Goal: Task Accomplishment & Management: Use online tool/utility

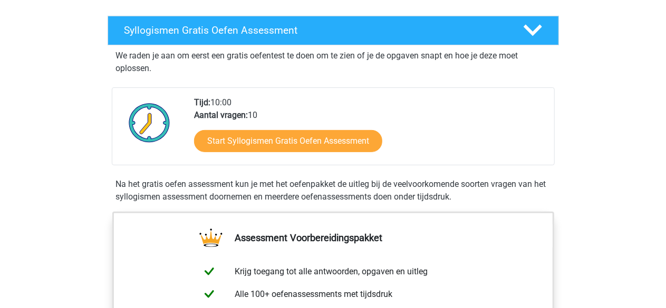
scroll to position [211, 0]
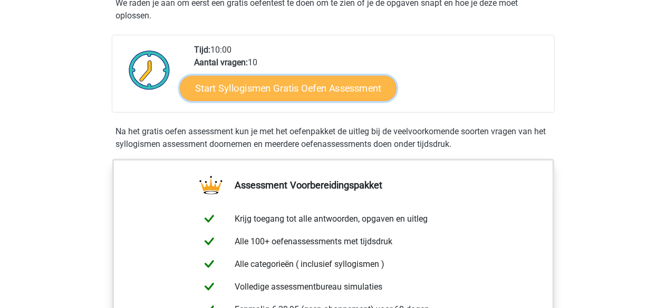
click at [323, 91] on link "Start Syllogismen Gratis Oefen Assessment" at bounding box center [288, 87] width 217 height 25
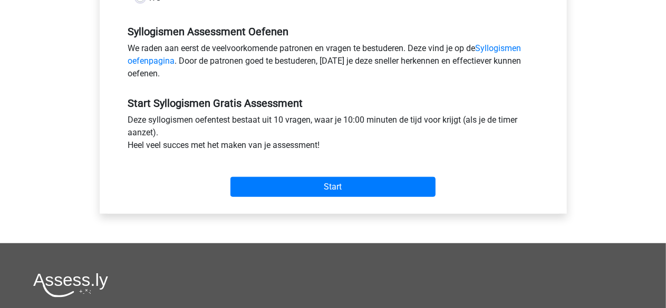
scroll to position [316, 0]
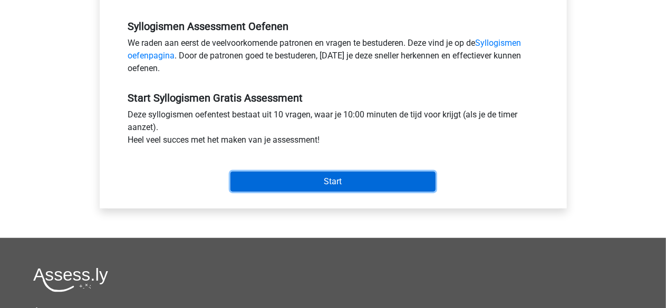
click at [320, 179] on input "Start" at bounding box center [332, 182] width 205 height 20
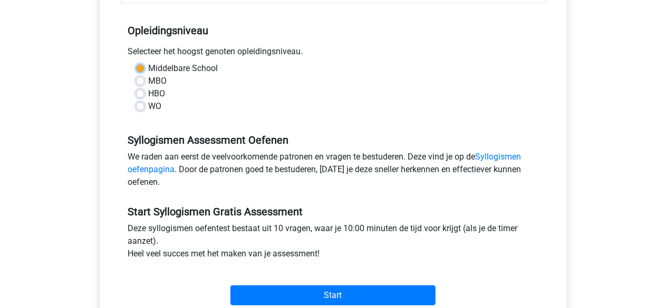
scroll to position [106, 0]
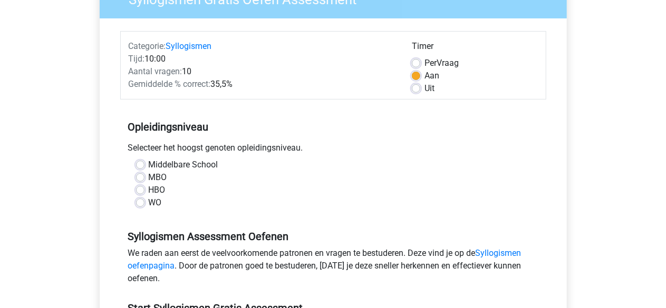
click at [261, 174] on div "MBO" at bounding box center [333, 177] width 394 height 13
click at [149, 192] on label "HBO" at bounding box center [157, 190] width 17 height 13
click at [141, 192] on input "HBO" at bounding box center [140, 189] width 8 height 11
radio input "true"
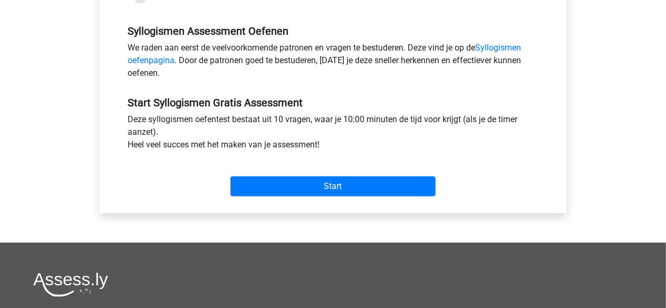
scroll to position [317, 0]
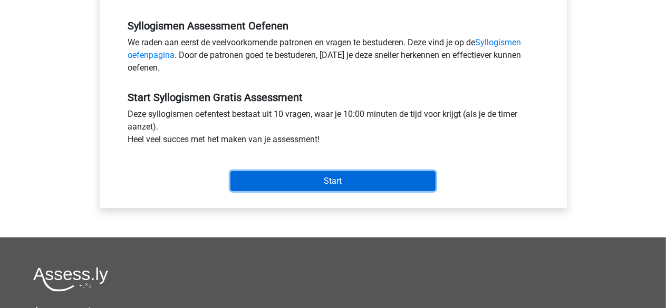
click at [351, 187] on input "Start" at bounding box center [332, 181] width 205 height 20
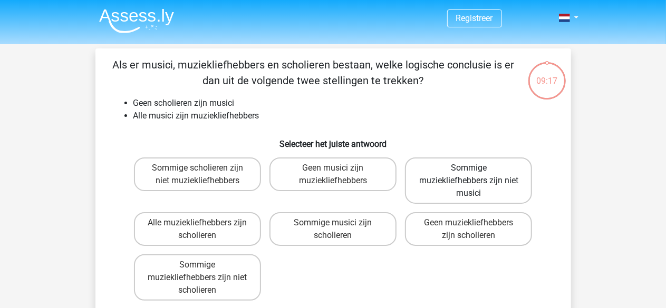
click at [483, 184] on label "Sommige muziekliefhebbers zijn niet musici" at bounding box center [468, 181] width 127 height 46
click at [475, 175] on input "Sommige muziekliefhebbers zijn niet musici" at bounding box center [472, 171] width 7 height 7
radio input "true"
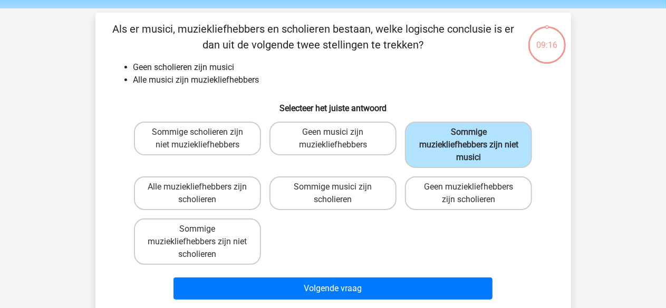
scroll to position [53, 0]
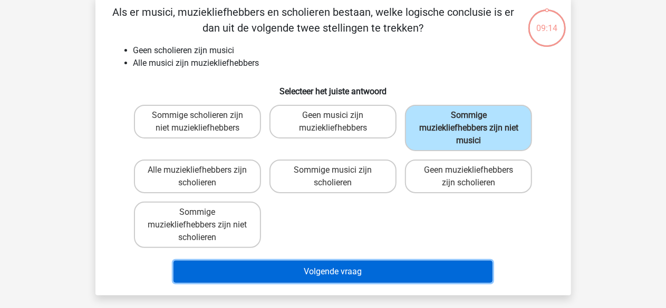
click at [345, 274] on button "Volgende vraag" at bounding box center [332, 272] width 319 height 22
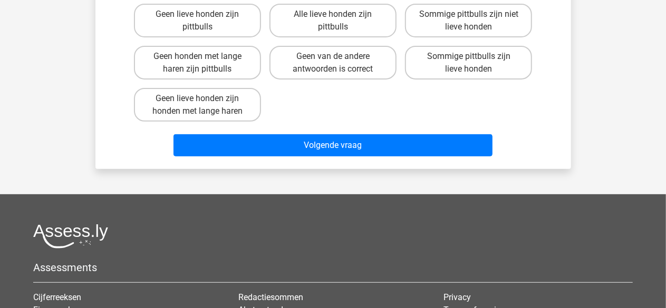
scroll to position [101, 0]
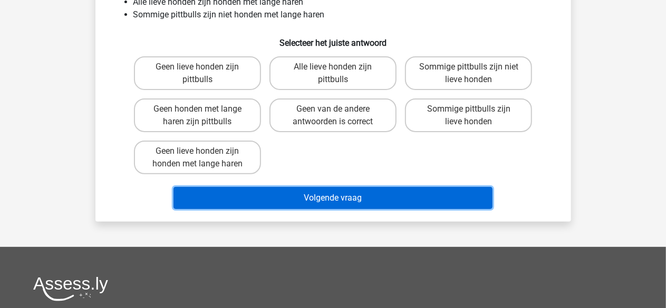
click at [341, 197] on button "Volgende vraag" at bounding box center [332, 198] width 319 height 22
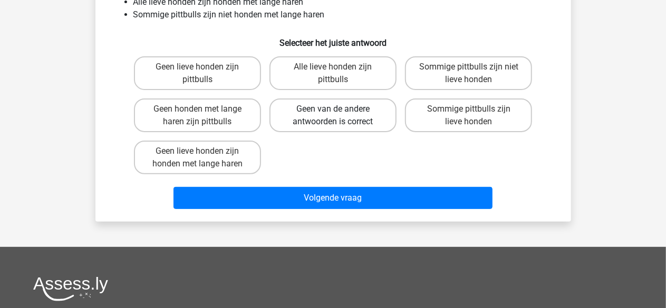
click at [324, 110] on label "Geen van de andere antwoorden is correct" at bounding box center [332, 116] width 127 height 34
click at [333, 110] on input "Geen van de andere antwoorden is correct" at bounding box center [336, 112] width 7 height 7
radio input "true"
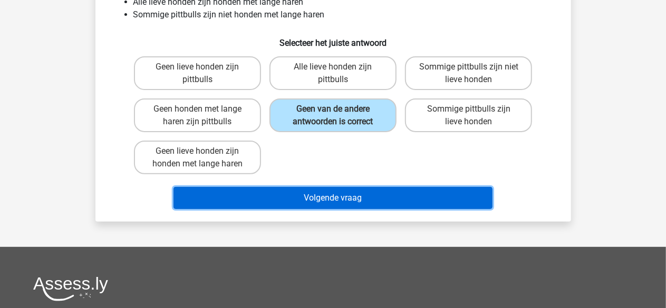
click at [337, 199] on button "Volgende vraag" at bounding box center [332, 198] width 319 height 22
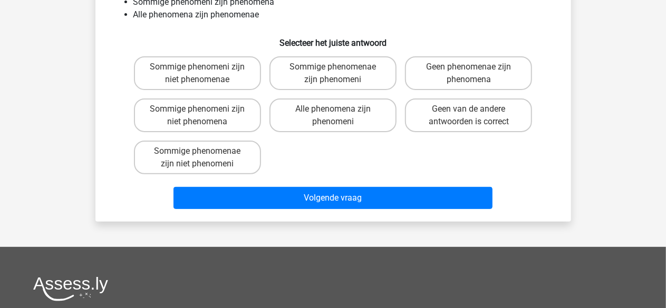
scroll to position [48, 0]
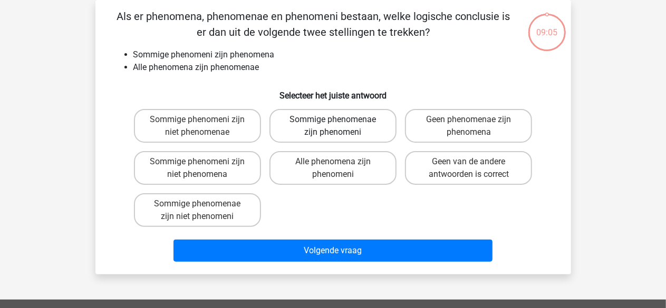
click at [342, 122] on label "Sommige phenomenae zijn phenomeni" at bounding box center [332, 126] width 127 height 34
click at [339, 122] on input "Sommige phenomenae zijn phenomeni" at bounding box center [336, 123] width 7 height 7
radio input "true"
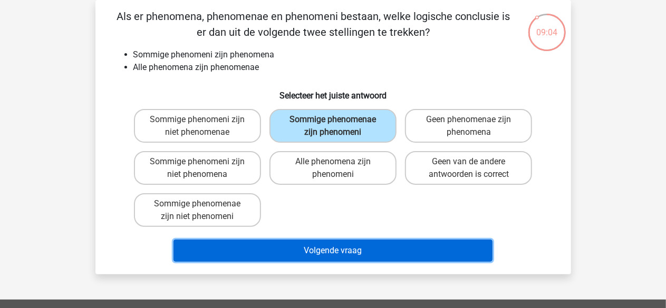
click at [336, 250] on button "Volgende vraag" at bounding box center [332, 251] width 319 height 22
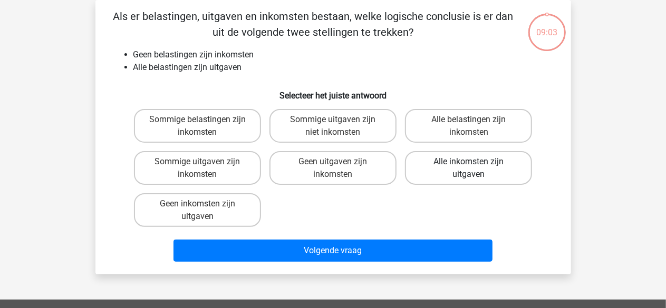
click at [460, 166] on label "Alle inkomsten zijn uitgaven" at bounding box center [468, 168] width 127 height 34
click at [469, 166] on input "Alle inkomsten zijn uitgaven" at bounding box center [472, 165] width 7 height 7
radio input "true"
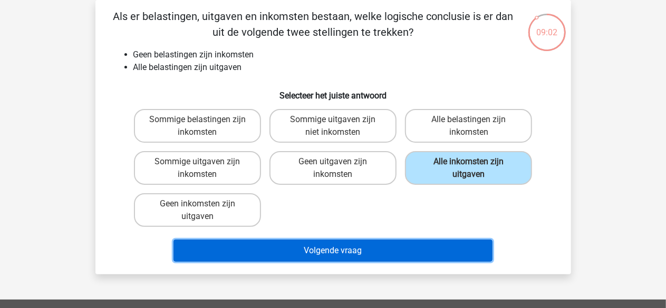
click at [310, 250] on button "Volgende vraag" at bounding box center [332, 251] width 319 height 22
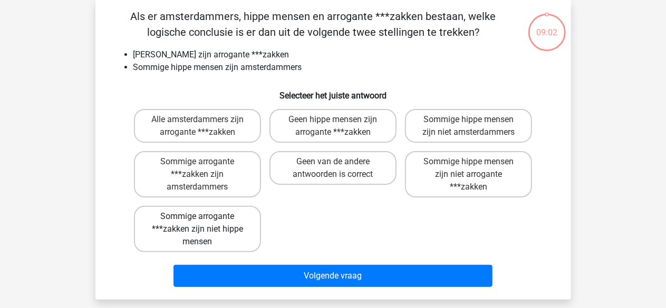
click at [216, 234] on label "Sommige arrogante ***zakken zijn niet hippe mensen" at bounding box center [197, 229] width 127 height 46
click at [204, 223] on input "Sommige arrogante ***zakken zijn niet hippe mensen" at bounding box center [200, 220] width 7 height 7
radio input "true"
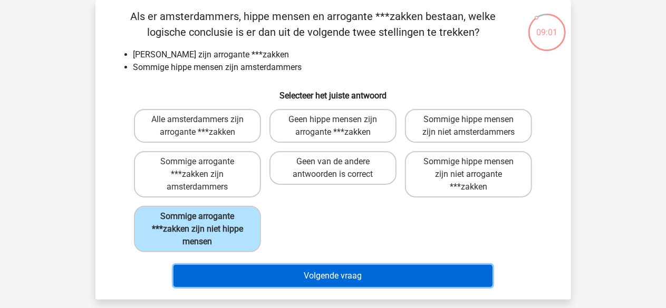
click at [329, 269] on button "Volgende vraag" at bounding box center [332, 276] width 319 height 22
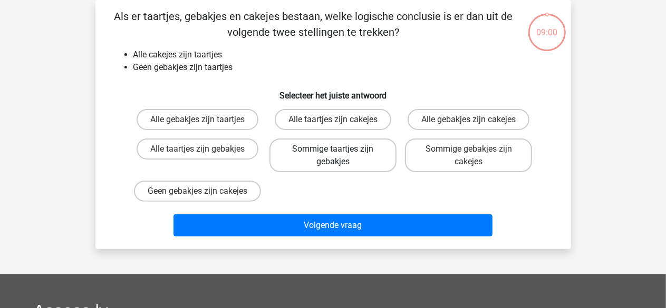
click at [327, 146] on label "Sommige taartjes zijn gebakjes" at bounding box center [332, 156] width 127 height 34
click at [333, 149] on input "Sommige taartjes zijn gebakjes" at bounding box center [336, 152] width 7 height 7
radio input "true"
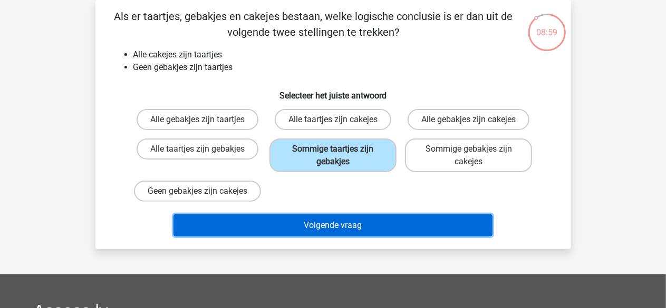
click at [350, 234] on button "Volgende vraag" at bounding box center [332, 226] width 319 height 22
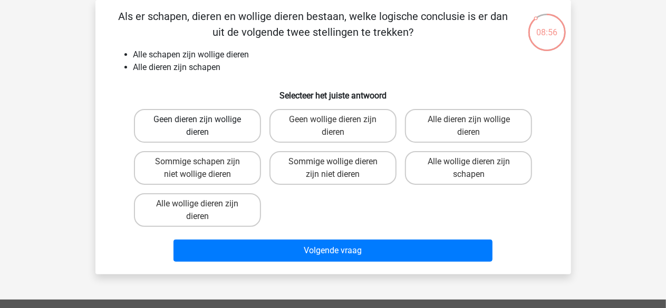
click at [202, 127] on label "Geen dieren zijn wollige dieren" at bounding box center [197, 126] width 127 height 34
click at [202, 127] on input "Geen dieren zijn wollige dieren" at bounding box center [200, 123] width 7 height 7
radio input "true"
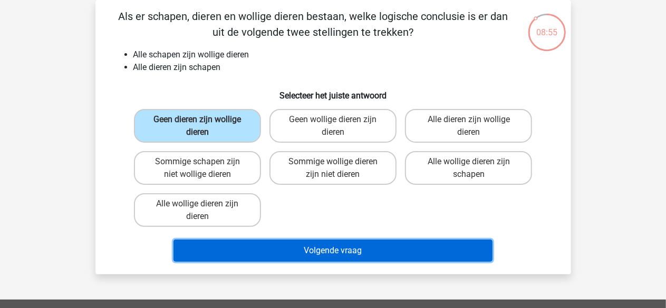
click at [368, 254] on button "Volgende vraag" at bounding box center [332, 251] width 319 height 22
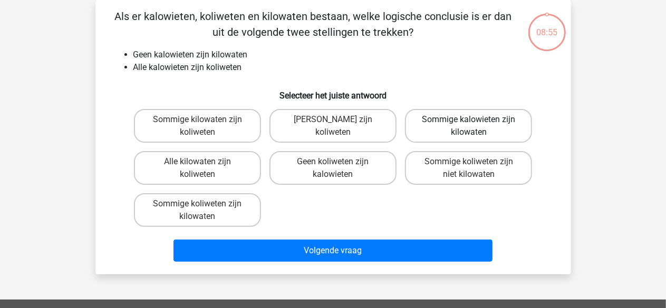
click at [450, 128] on label "Sommige kalowieten zijn kilowaten" at bounding box center [468, 126] width 127 height 34
click at [469, 127] on input "Sommige kalowieten zijn kilowaten" at bounding box center [472, 123] width 7 height 7
radio input "true"
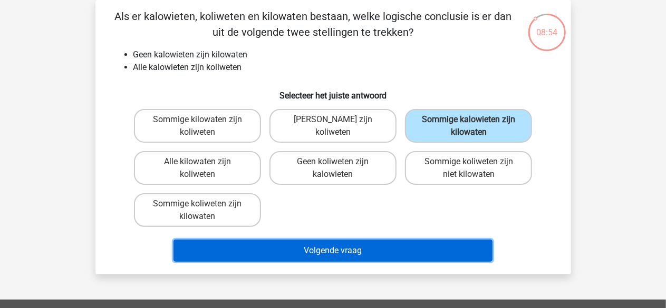
click at [395, 250] on button "Volgende vraag" at bounding box center [332, 251] width 319 height 22
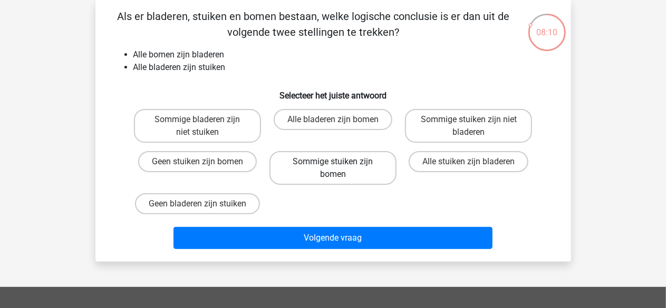
click at [351, 166] on label "Sommige stuiken zijn bomen" at bounding box center [332, 168] width 127 height 34
click at [339, 166] on input "Sommige stuiken zijn bomen" at bounding box center [336, 165] width 7 height 7
radio input "true"
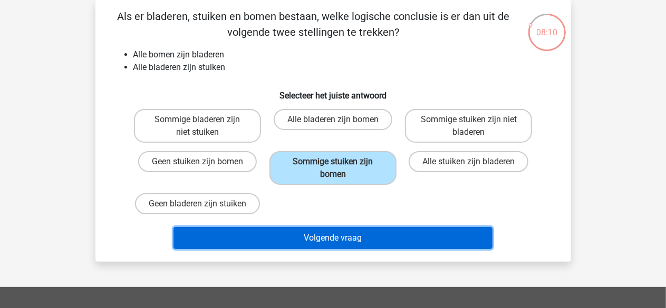
click at [367, 242] on button "Volgende vraag" at bounding box center [332, 238] width 319 height 22
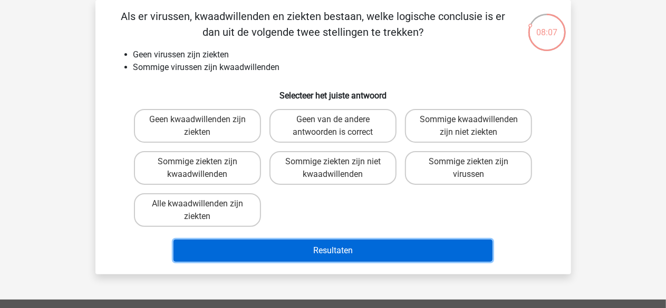
click at [370, 249] on button "Resultaten" at bounding box center [332, 251] width 319 height 22
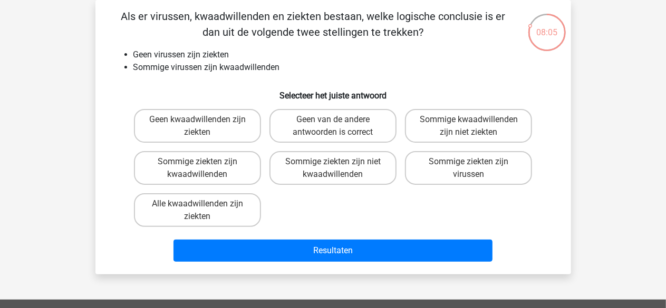
click at [374, 211] on div "Geen kwaadwillenden zijn ziekten Geen van de andere antwoorden is correct Sommi…" at bounding box center [333, 168] width 407 height 127
click at [363, 174] on label "Sommige ziekten zijn niet kwaadwillenden" at bounding box center [332, 168] width 127 height 34
click at [339, 169] on input "Sommige ziekten zijn niet kwaadwillenden" at bounding box center [336, 165] width 7 height 7
radio input "true"
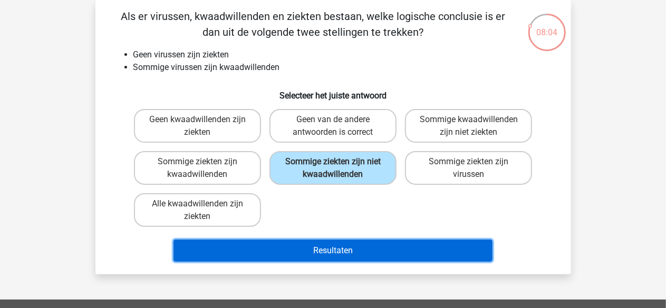
click at [354, 250] on button "Resultaten" at bounding box center [332, 251] width 319 height 22
